Goal: Information Seeking & Learning: Learn about a topic

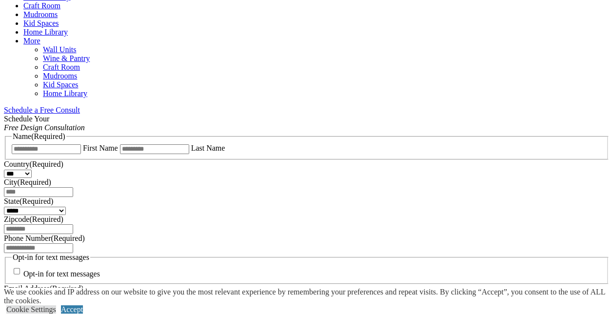
scroll to position [585, 0]
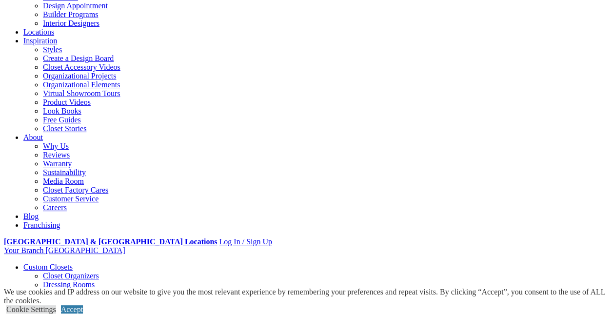
scroll to position [49, 0]
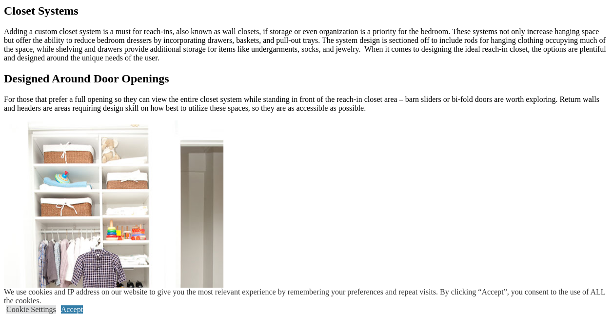
scroll to position [975, 0]
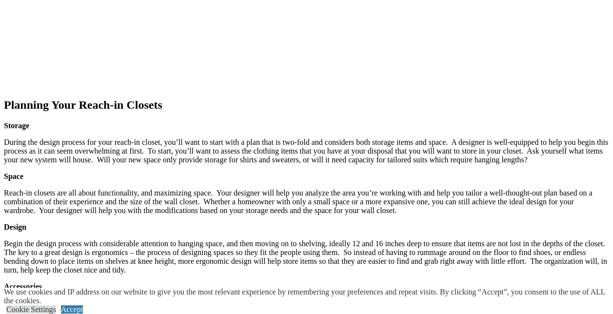
scroll to position [1462, 0]
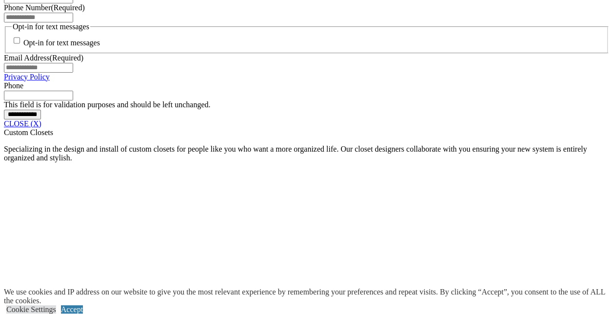
scroll to position [975, 0]
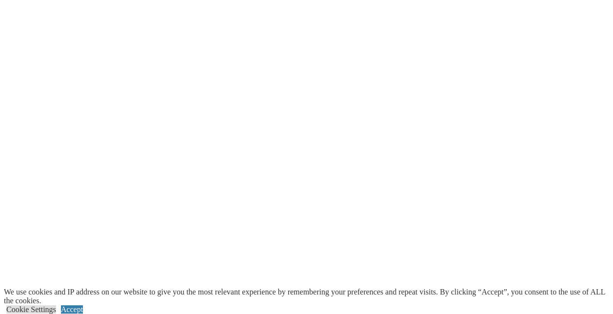
scroll to position [1511, 0]
